Goal: Task Accomplishment & Management: Use online tool/utility

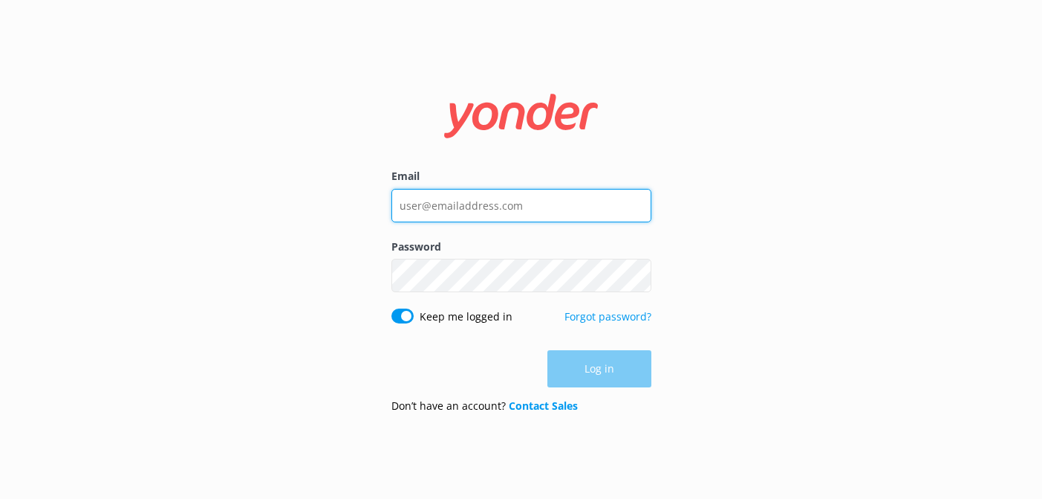
click at [423, 211] on input "Email" at bounding box center [522, 205] width 260 height 33
type input "[EMAIL_ADDRESS][DOMAIN_NAME]"
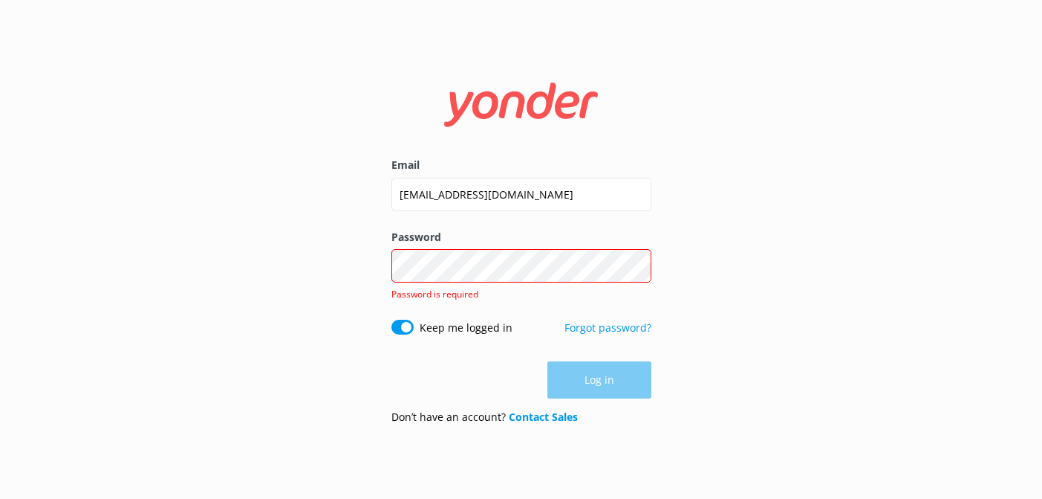
click at [459, 293] on div "Password Show password Password is required" at bounding box center [522, 274] width 260 height 91
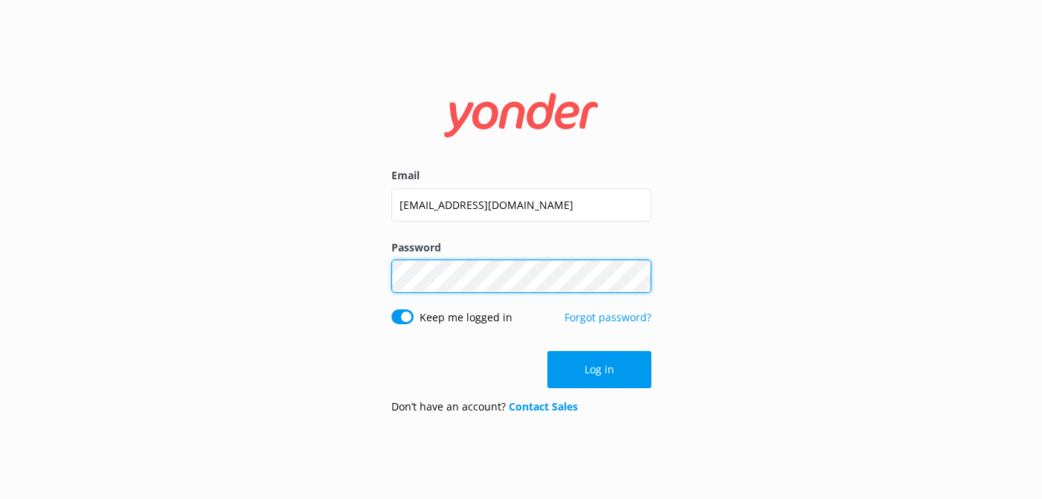
click button "Log in" at bounding box center [600, 369] width 104 height 37
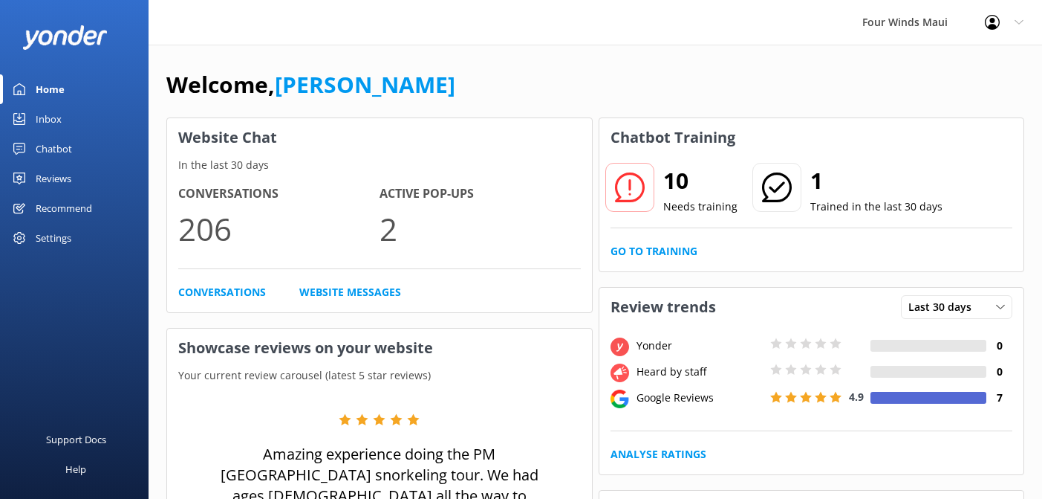
click at [48, 117] on div "Inbox" at bounding box center [49, 119] width 26 height 30
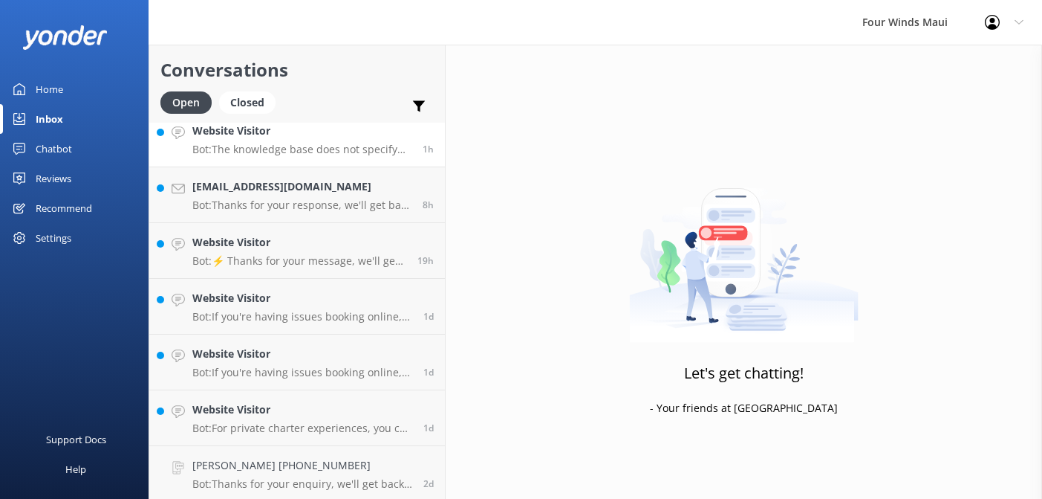
scroll to position [126, 0]
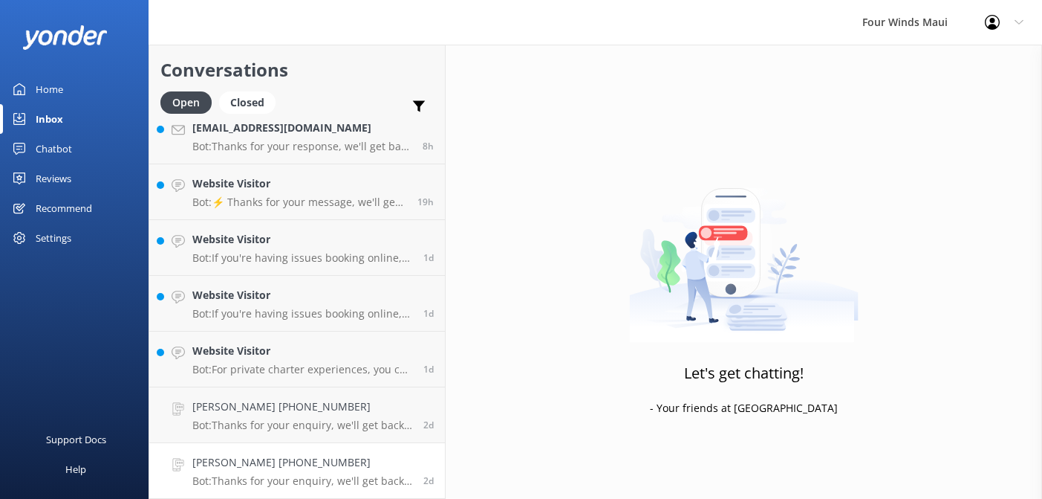
click at [361, 468] on h4 "[PERSON_NAME] [PHONE_NUMBER]" at bounding box center [302, 462] width 220 height 16
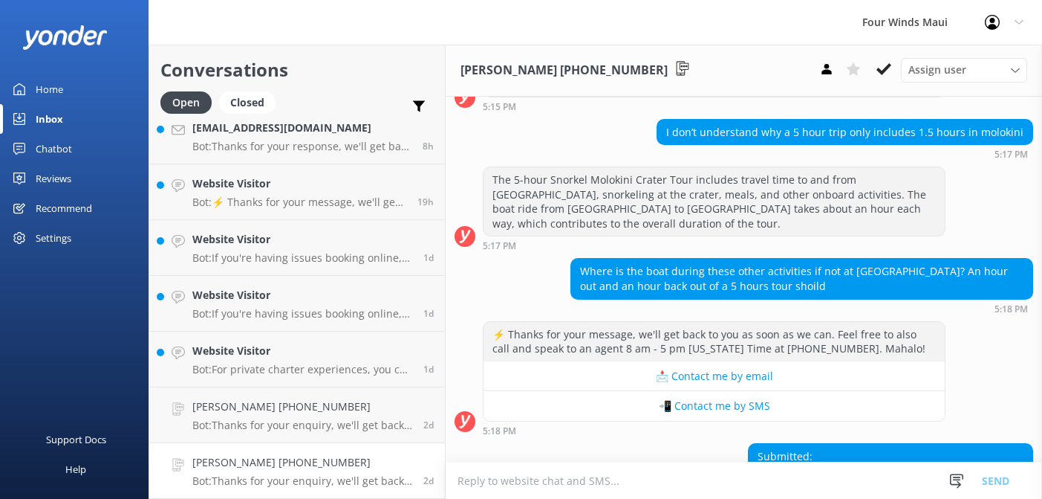
scroll to position [579, 0]
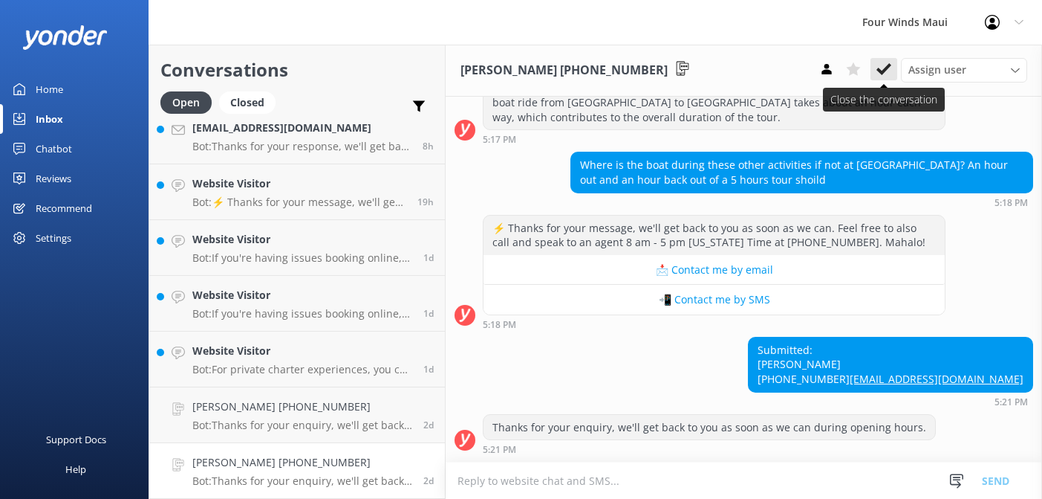
click at [884, 76] on icon at bounding box center [884, 69] width 15 height 15
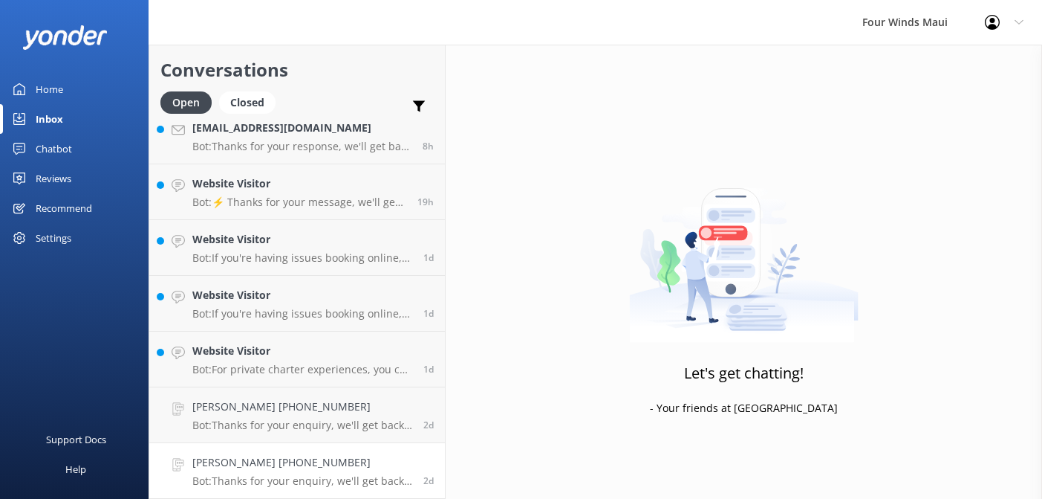
scroll to position [70, 0]
click at [364, 471] on div "[PERSON_NAME] [PHONE_NUMBER] Bot: Thanks for your enquiry, we'll get back to yo…" at bounding box center [302, 470] width 220 height 33
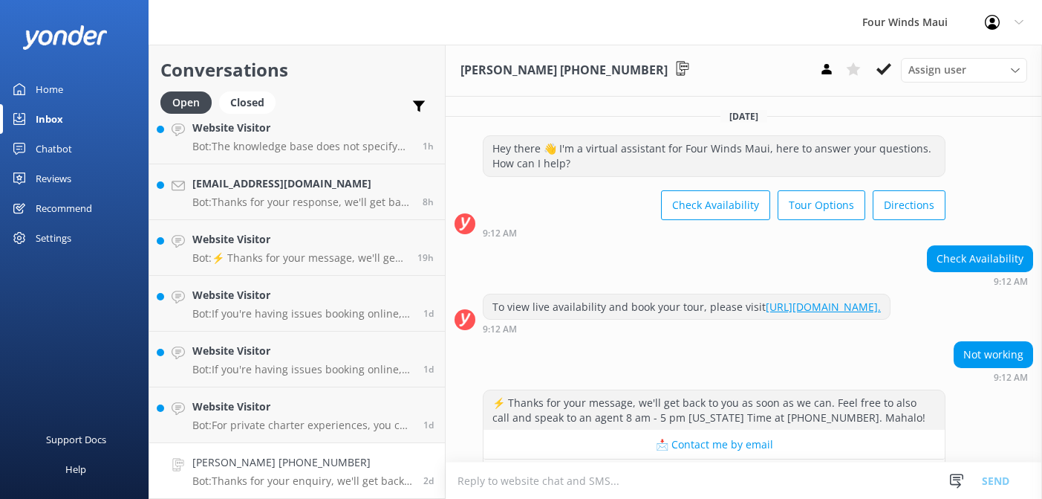
scroll to position [203, 0]
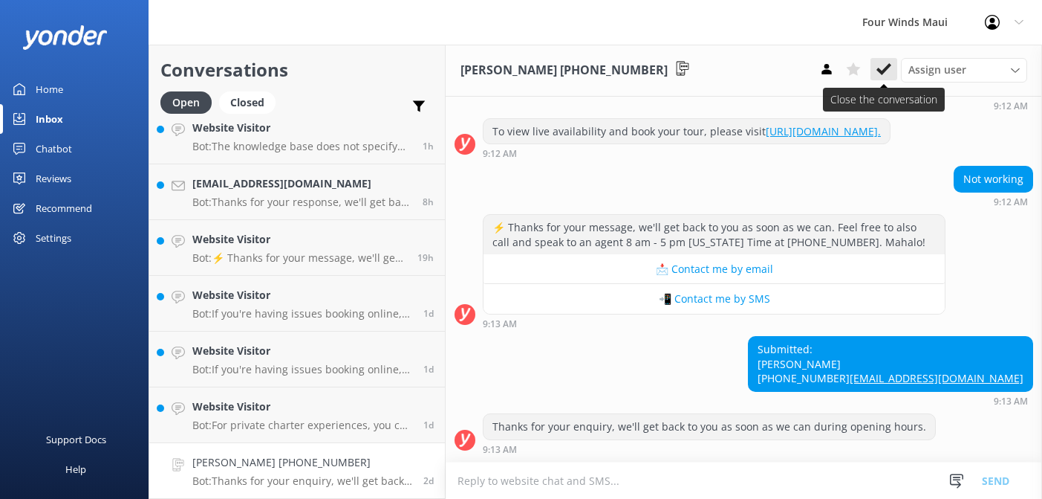
click at [880, 74] on icon at bounding box center [884, 69] width 15 height 15
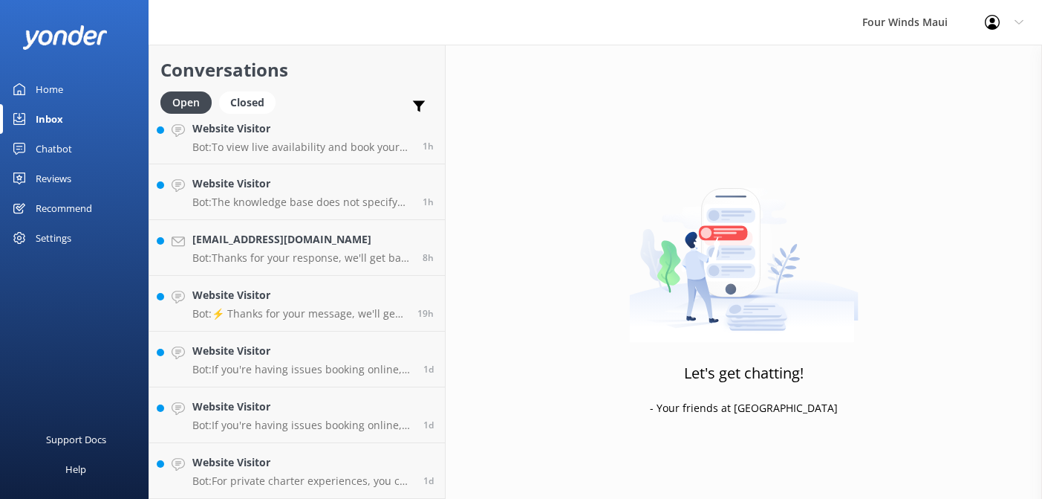
scroll to position [14, 0]
click at [386, 469] on h4 "Website Visitor" at bounding box center [302, 462] width 220 height 16
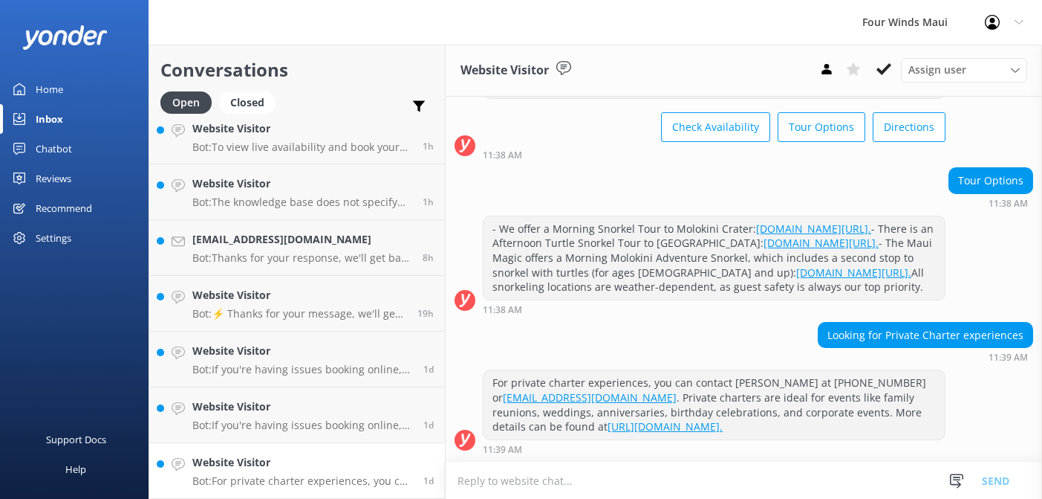
scroll to position [149, 0]
click at [890, 66] on use at bounding box center [884, 69] width 15 height 12
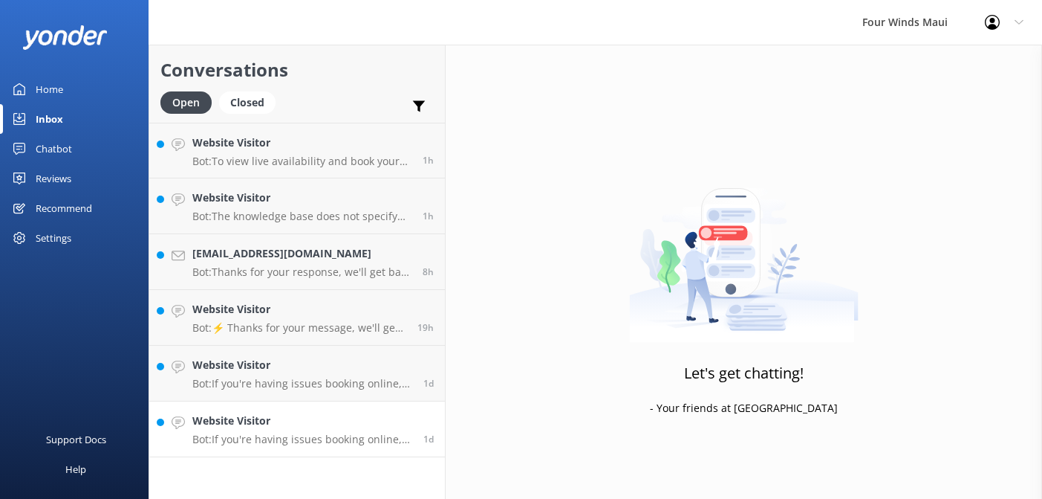
click at [284, 413] on h4 "Website Visitor" at bounding box center [302, 420] width 220 height 16
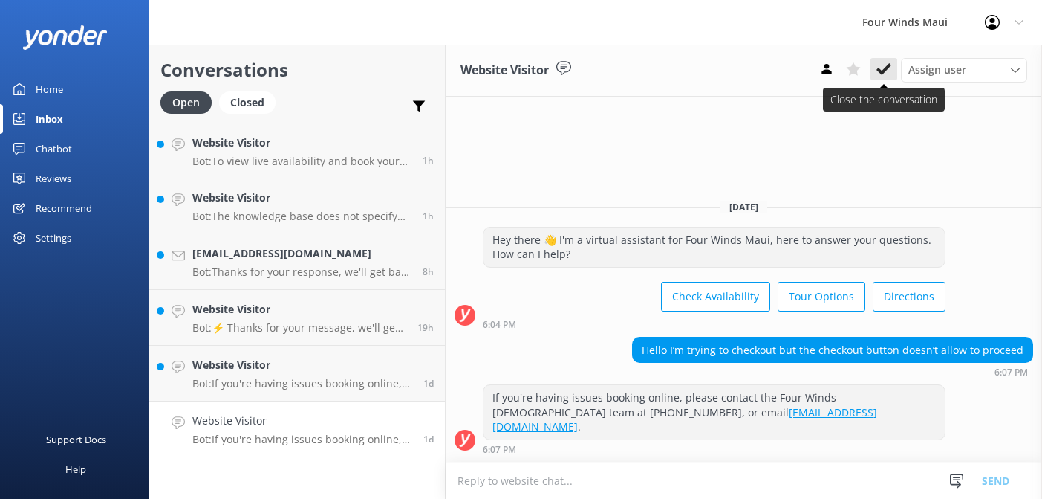
click at [883, 72] on use at bounding box center [884, 69] width 15 height 12
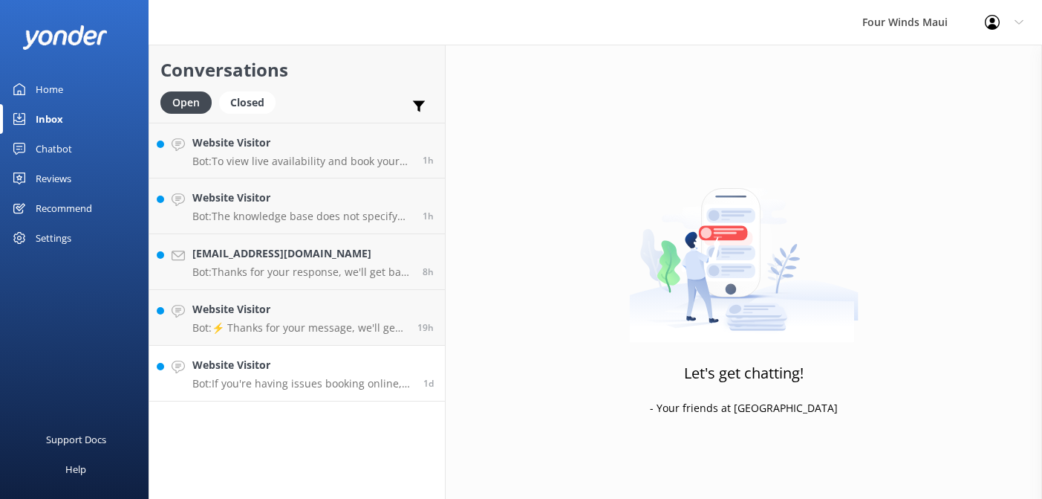
click at [376, 373] on div "Website Visitor Bot: If you're having issues booking online, please contact the…" at bounding box center [302, 373] width 220 height 33
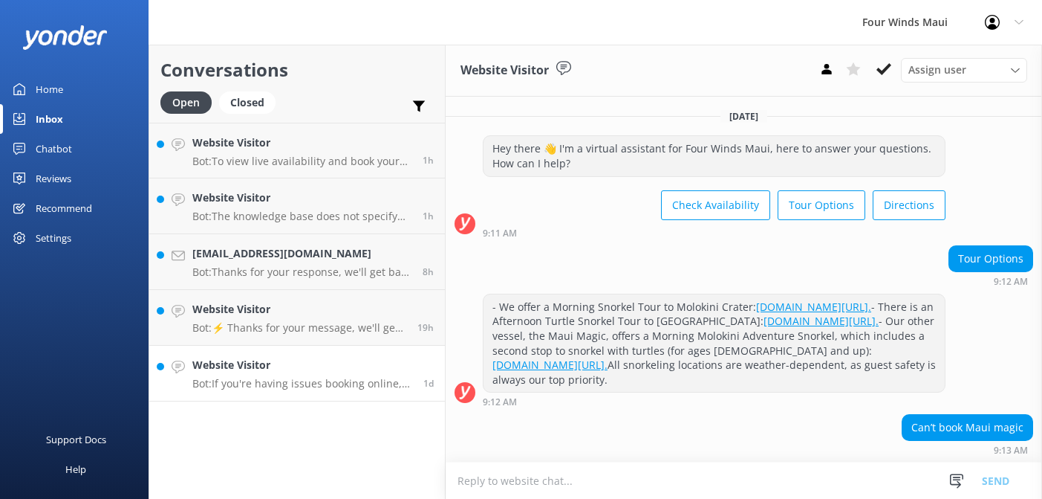
scroll to position [120, 0]
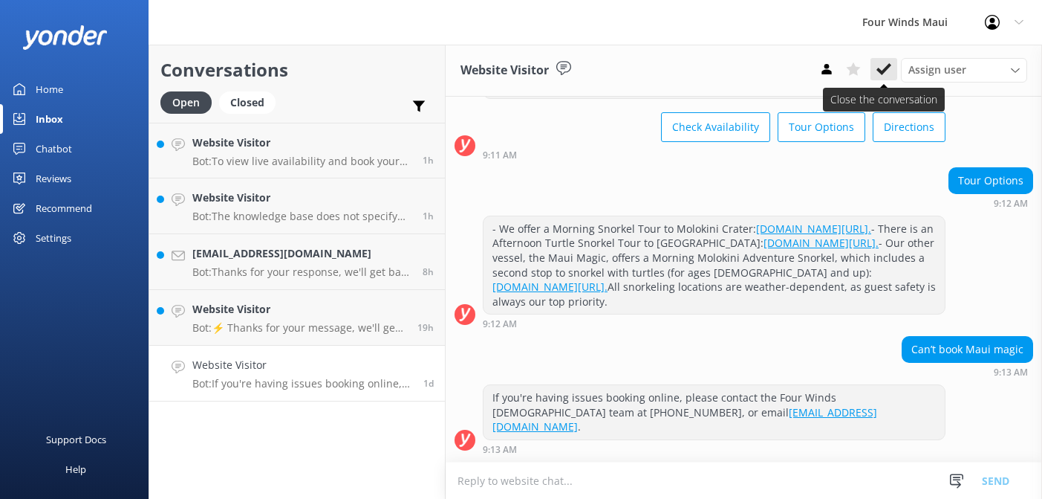
click at [889, 71] on icon at bounding box center [884, 69] width 15 height 15
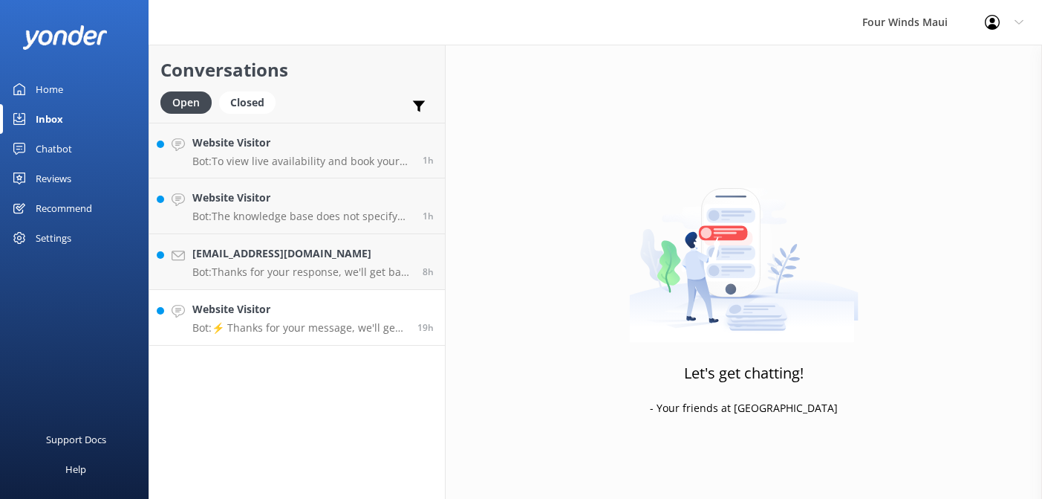
click at [383, 334] on p "Bot: ⚡ Thanks for your message, we'll get back to you as soon as we can. Feel f…" at bounding box center [299, 327] width 214 height 13
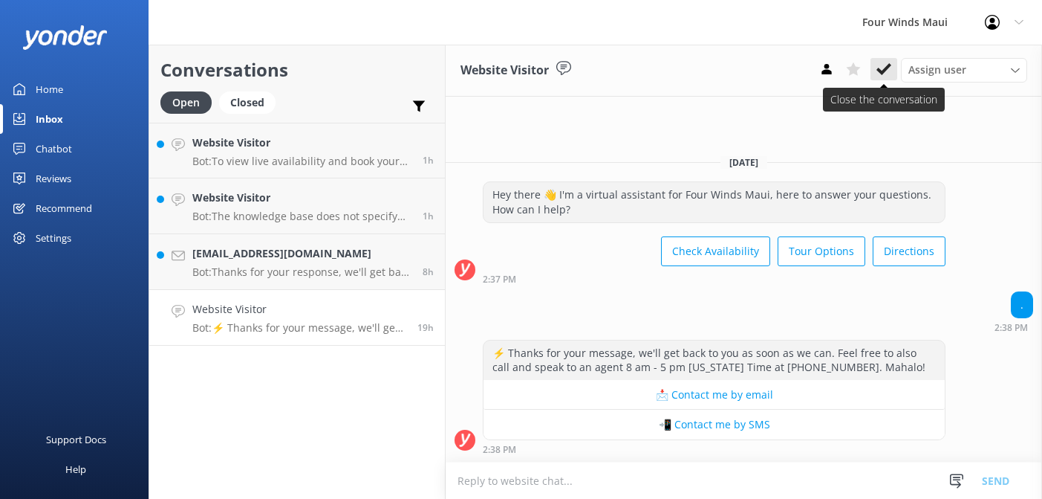
click at [885, 69] on use at bounding box center [884, 69] width 15 height 12
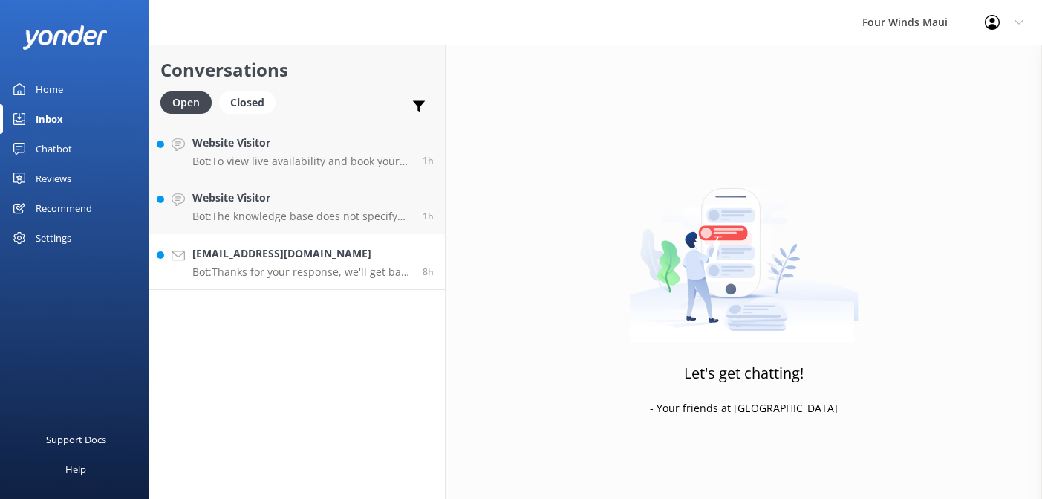
click at [308, 270] on p "Bot: Thanks for your response, we'll get back to you as soon as we can during o…" at bounding box center [301, 271] width 219 height 13
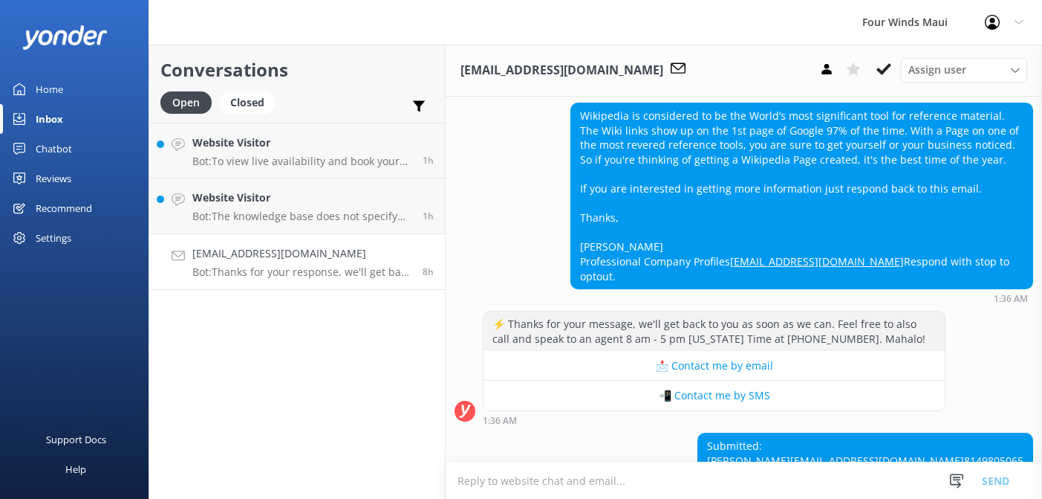
scroll to position [79, 0]
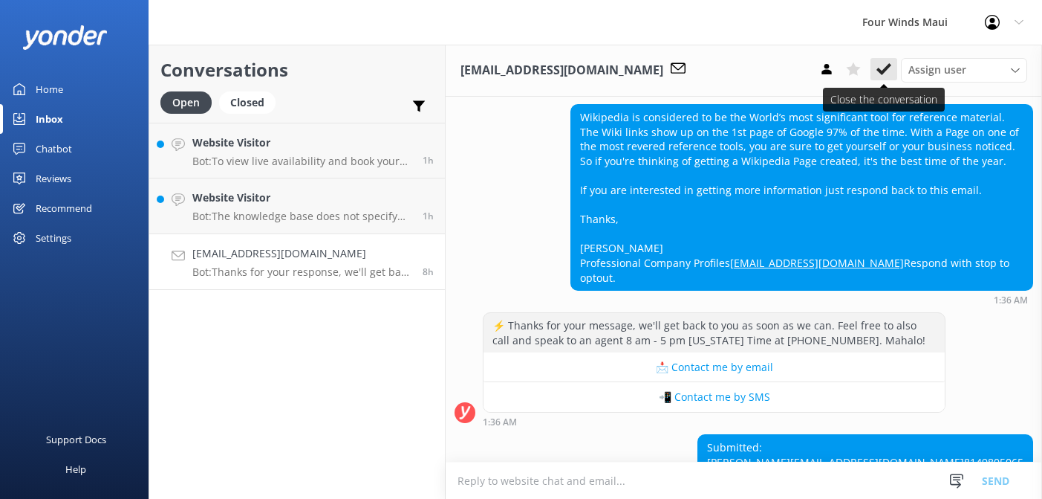
click at [886, 68] on use at bounding box center [884, 69] width 15 height 12
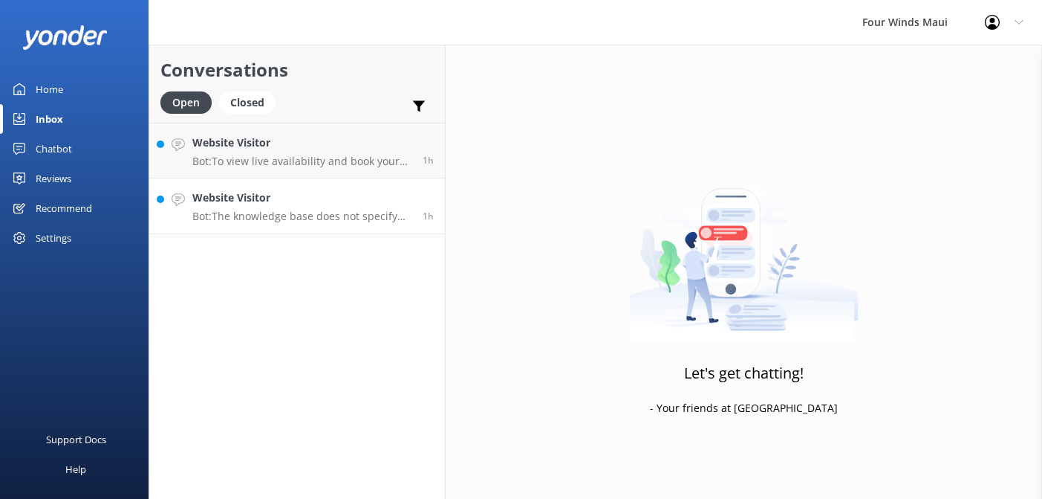
click at [321, 212] on p "Bot: The knowledge base does not specify the size or capacity of the glass bott…" at bounding box center [301, 216] width 219 height 13
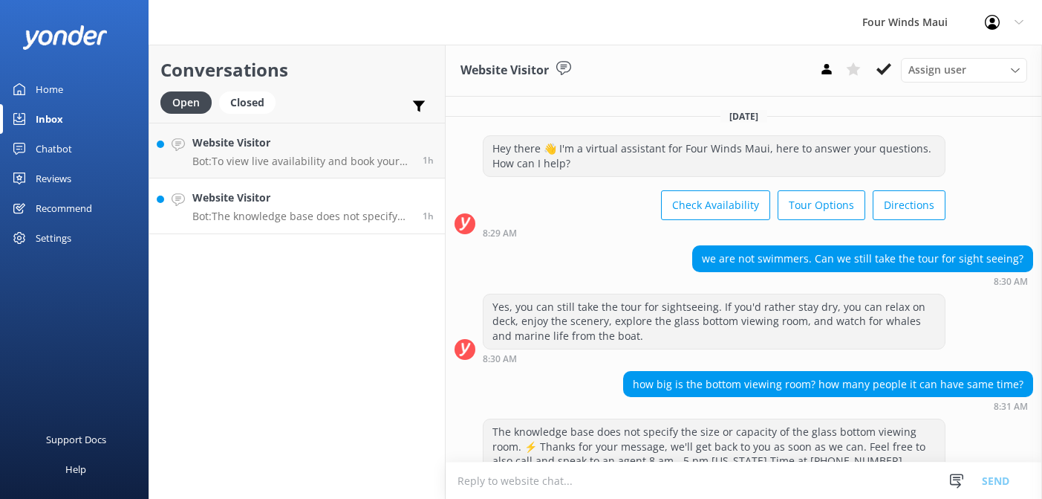
scroll to position [93, 0]
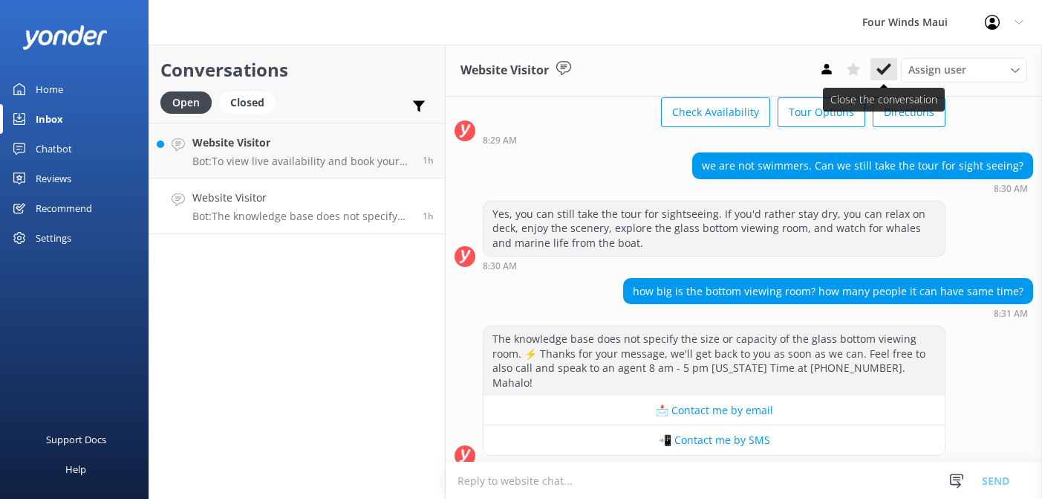
click at [883, 68] on icon at bounding box center [884, 69] width 15 height 15
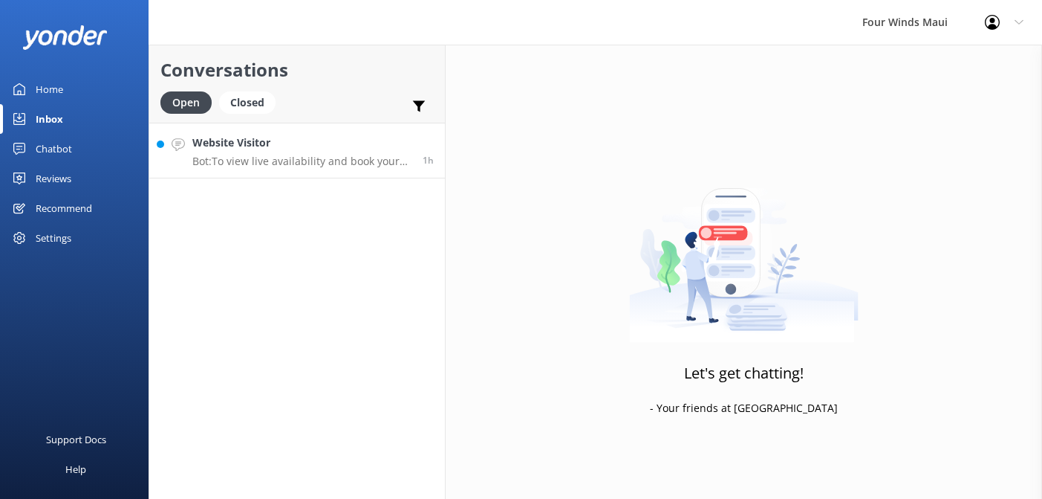
click at [363, 154] on div "Website Visitor Bot: To view live availability and book your tour, please visit…" at bounding box center [301, 150] width 219 height 32
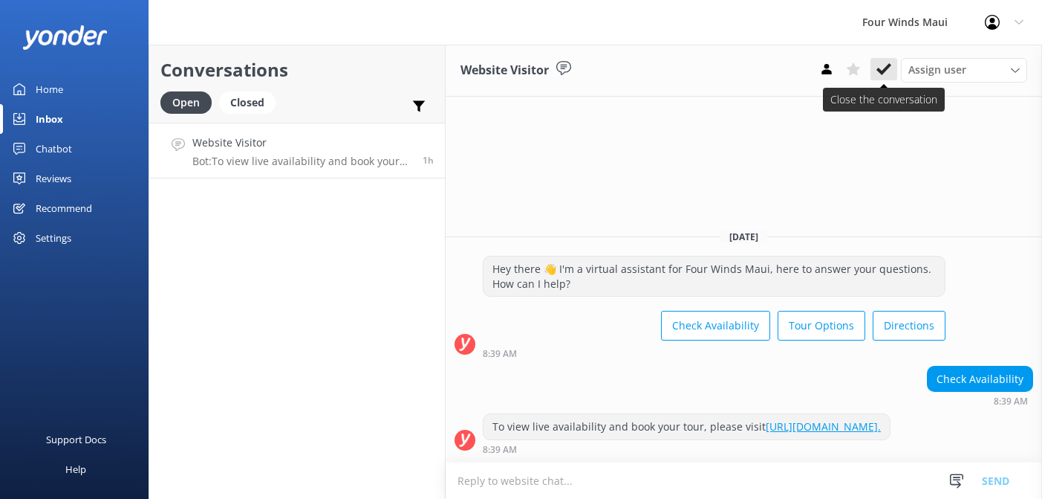
click at [882, 67] on icon at bounding box center [884, 69] width 15 height 15
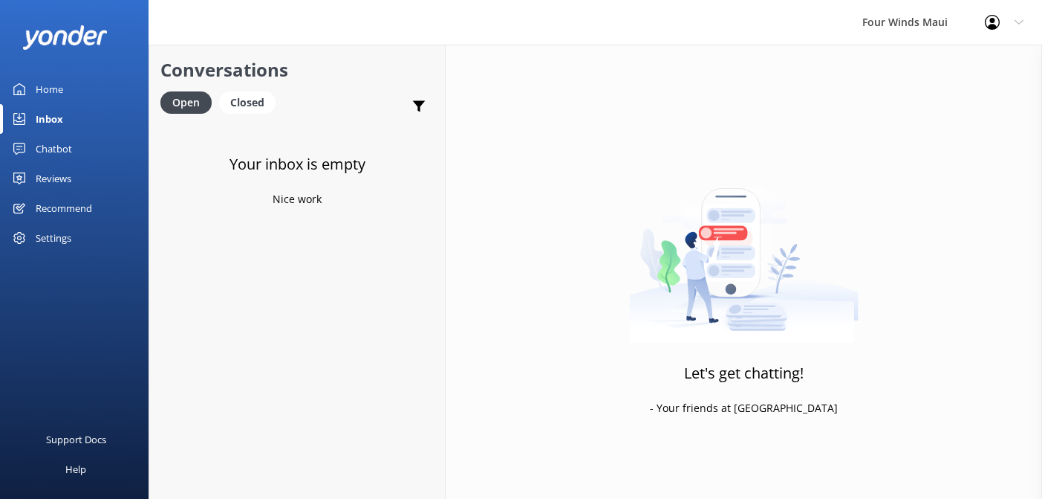
click at [45, 148] on div "Chatbot" at bounding box center [54, 149] width 36 height 30
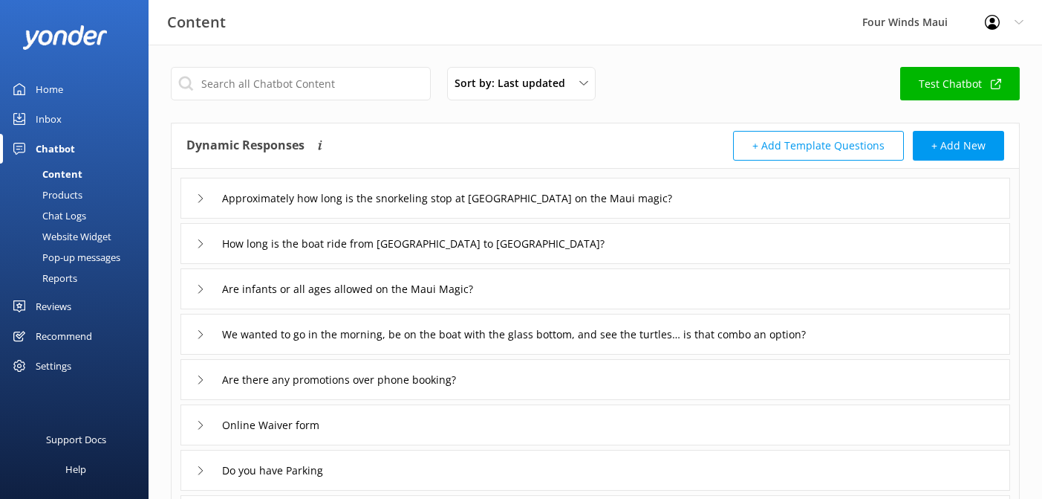
click at [73, 217] on div "Chat Logs" at bounding box center [47, 215] width 77 height 21
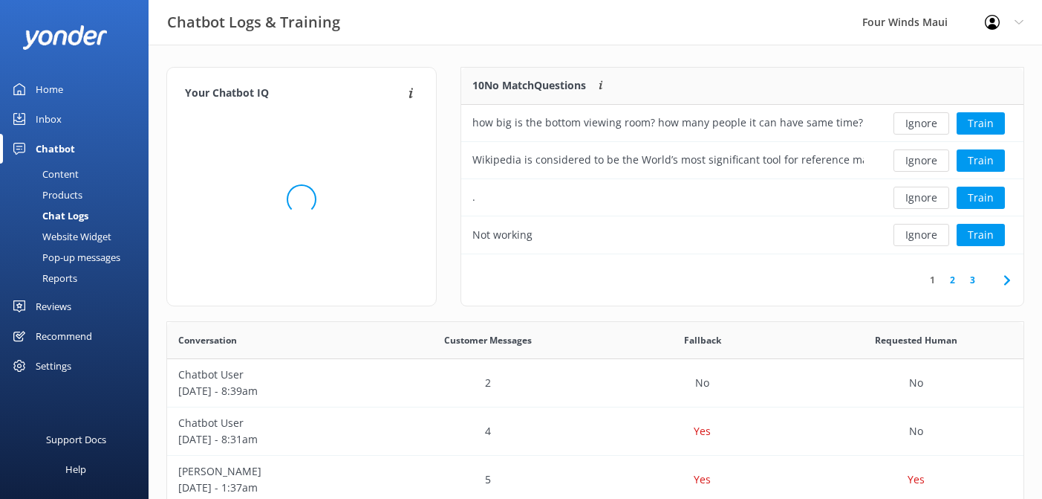
scroll to position [186, 562]
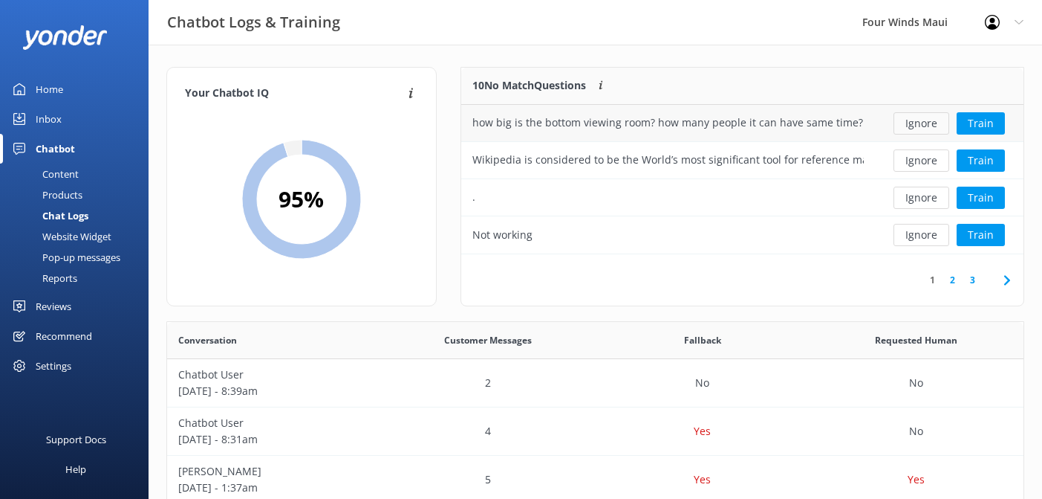
click at [933, 127] on button "Ignore" at bounding box center [922, 123] width 56 height 22
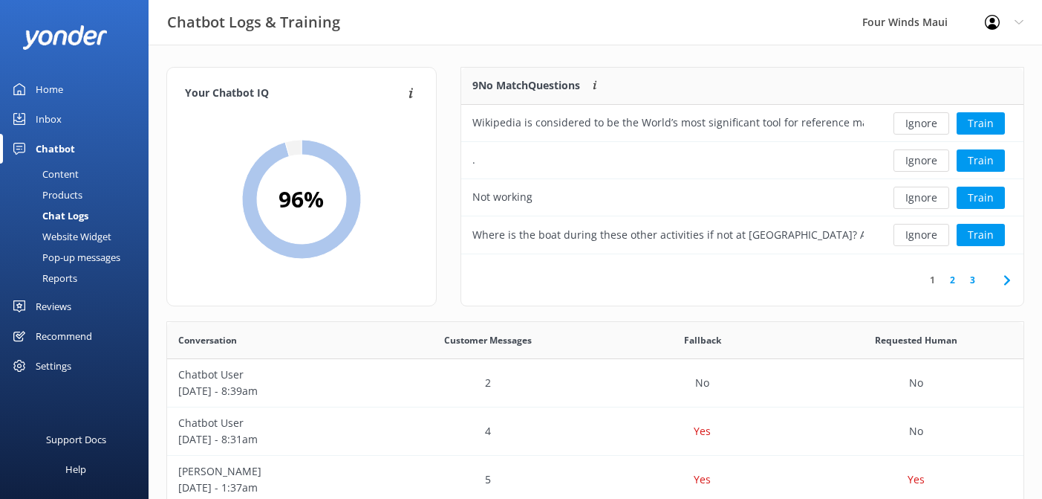
click at [933, 127] on button "Ignore" at bounding box center [922, 123] width 56 height 22
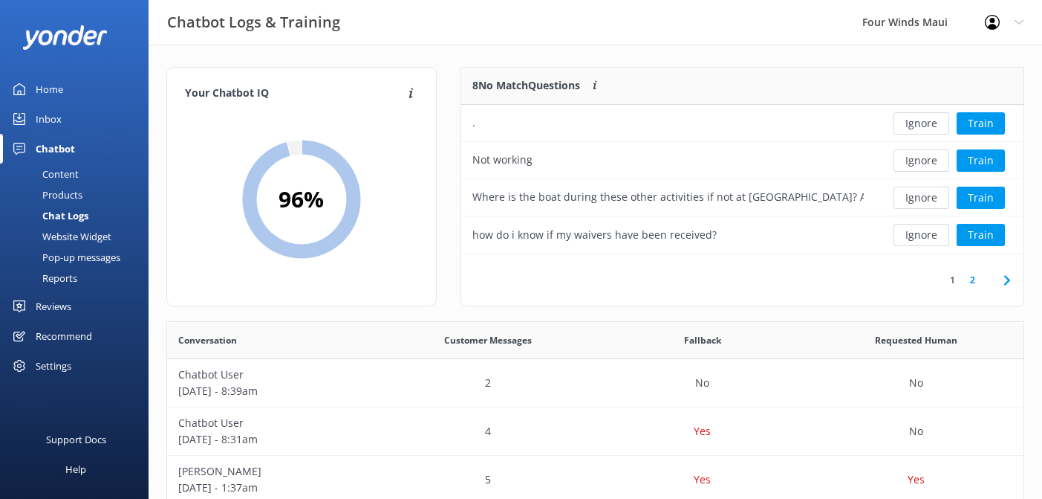
click at [933, 127] on button "Ignore" at bounding box center [922, 123] width 56 height 22
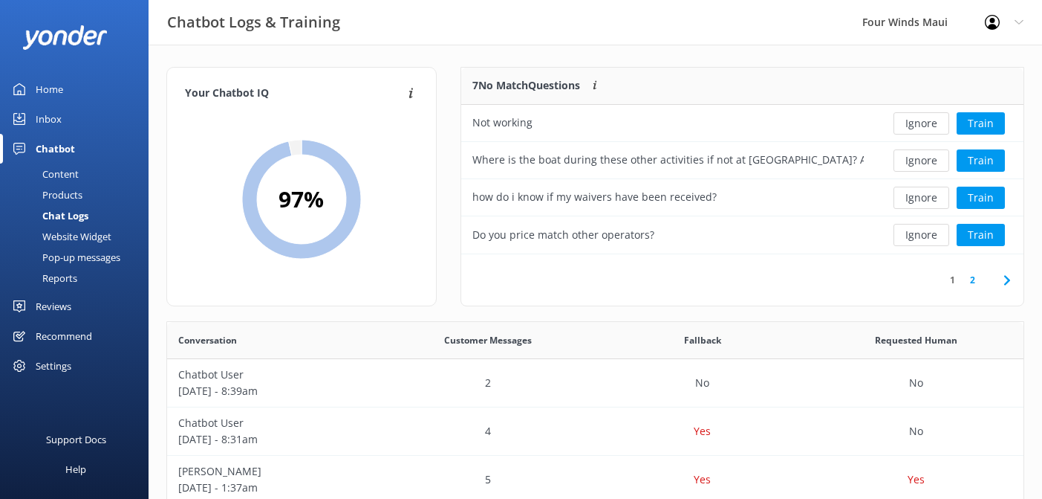
click at [933, 127] on button "Ignore" at bounding box center [922, 123] width 56 height 22
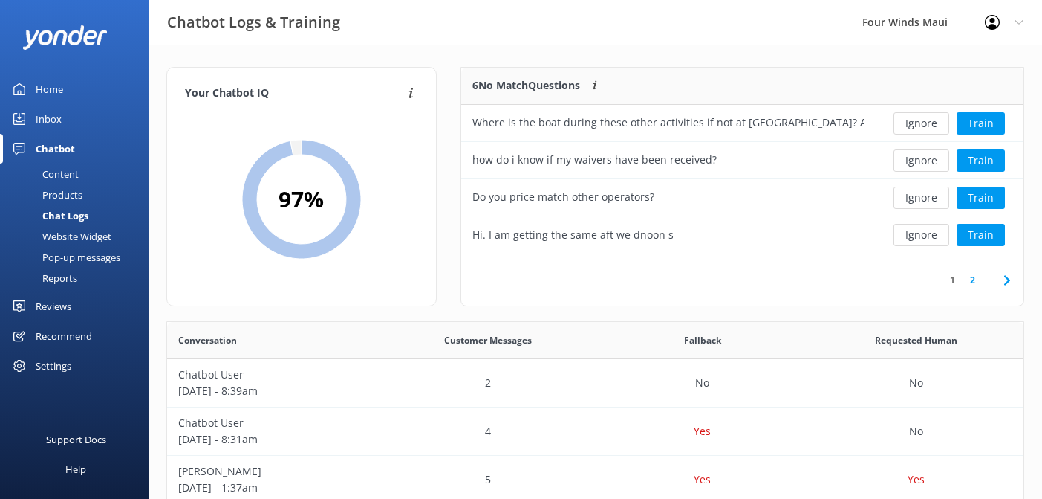
click at [933, 127] on button "Ignore" at bounding box center [922, 123] width 56 height 22
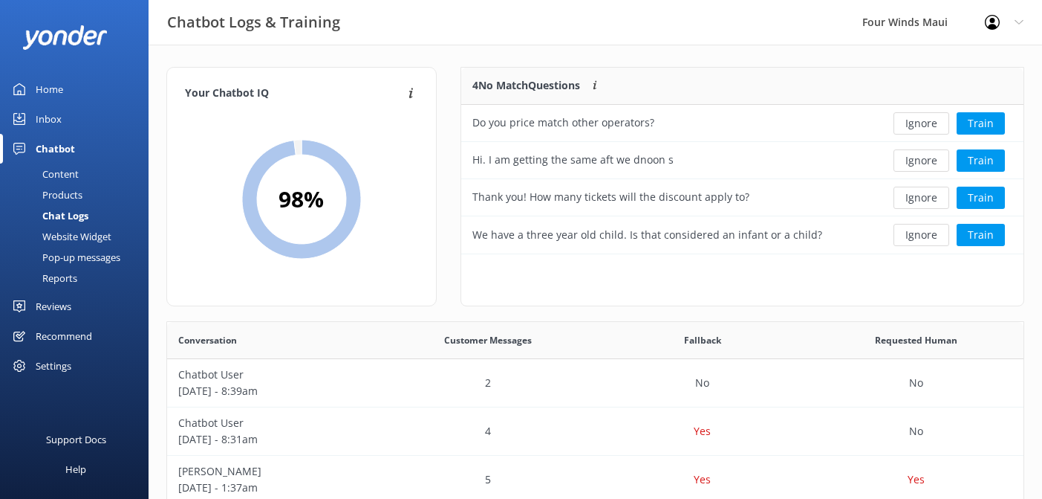
click at [933, 127] on button "Ignore" at bounding box center [922, 123] width 56 height 22
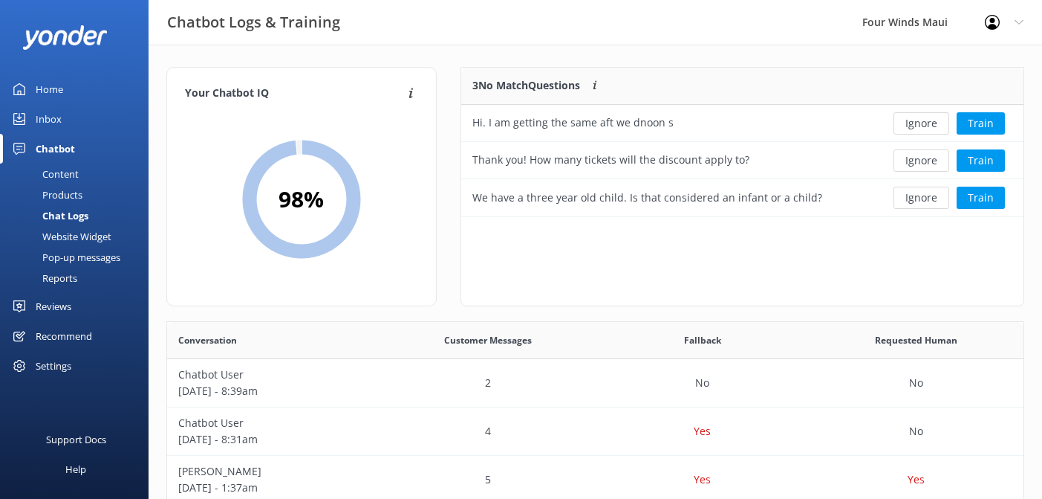
scroll to position [149, 562]
click at [933, 127] on button "Ignore" at bounding box center [922, 123] width 56 height 22
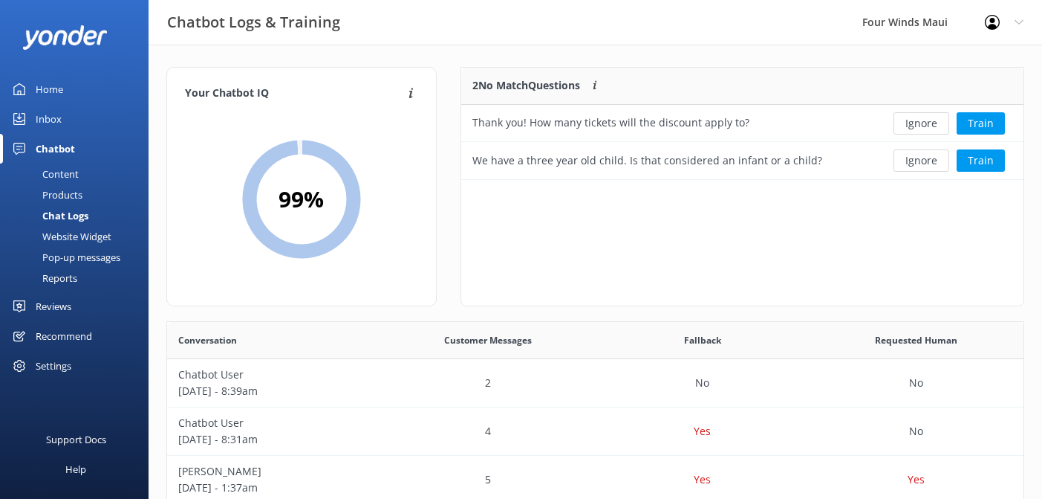
scroll to position [112, 562]
click at [933, 127] on button "Ignore" at bounding box center [922, 123] width 56 height 22
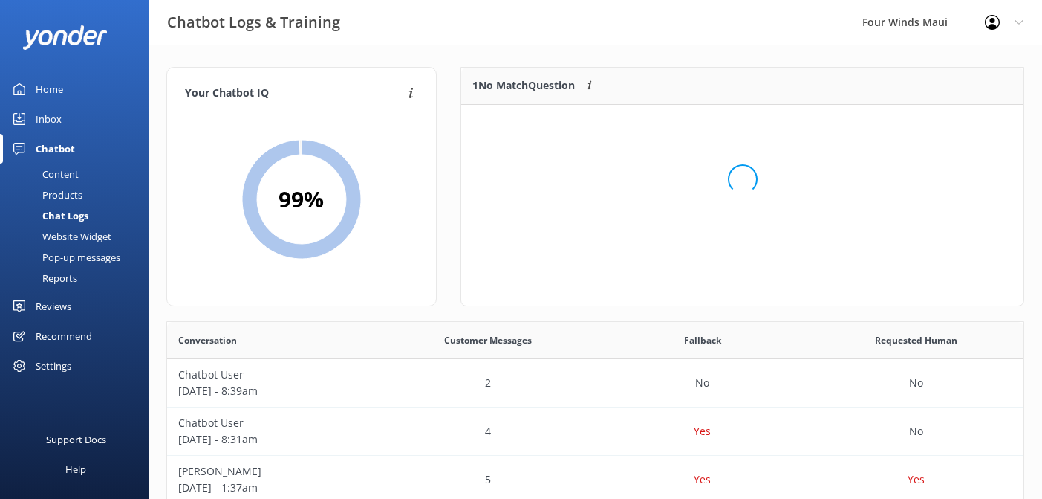
scroll to position [75, 562]
click at [933, 127] on button "Ignore" at bounding box center [922, 123] width 56 height 22
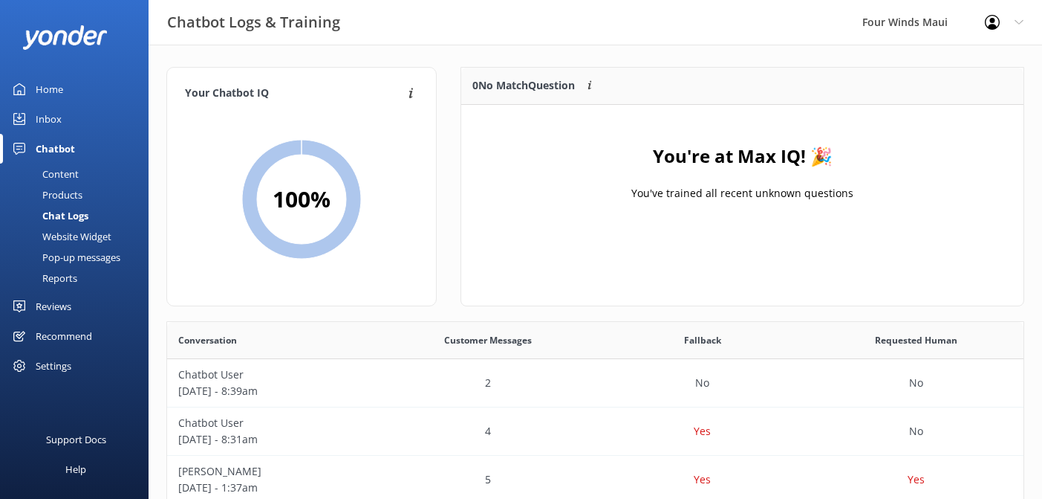
click at [59, 87] on div "Home" at bounding box center [49, 89] width 27 height 30
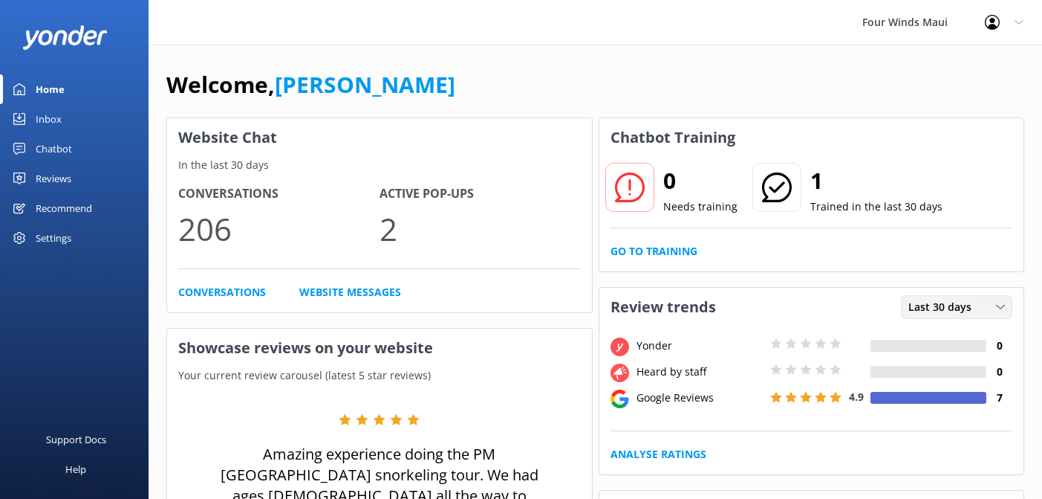
click at [1002, 302] on icon at bounding box center [1000, 306] width 9 height 9
click at [880, 256] on div "Go to Training" at bounding box center [812, 251] width 403 height 16
